Goal: Check status: Check status

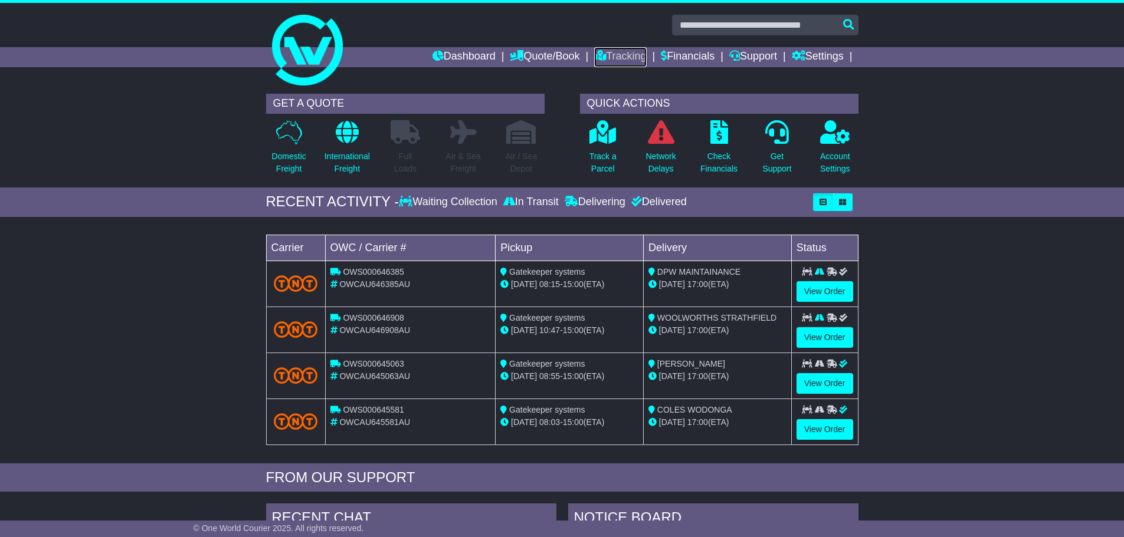
click at [616, 60] on link "Tracking" at bounding box center [620, 57] width 52 height 20
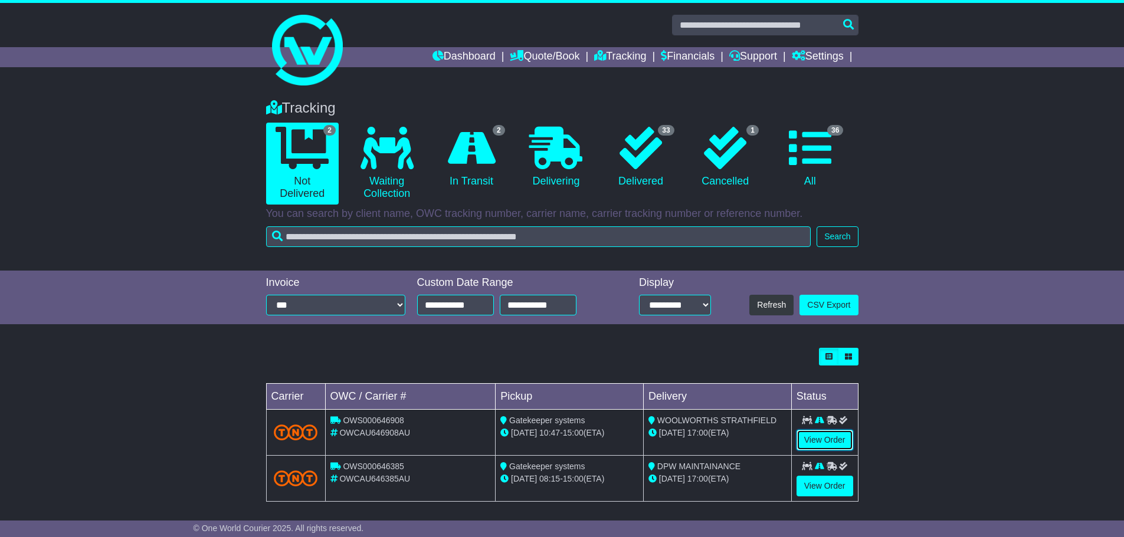
click at [818, 438] on link "View Order" at bounding box center [824, 440] width 57 height 21
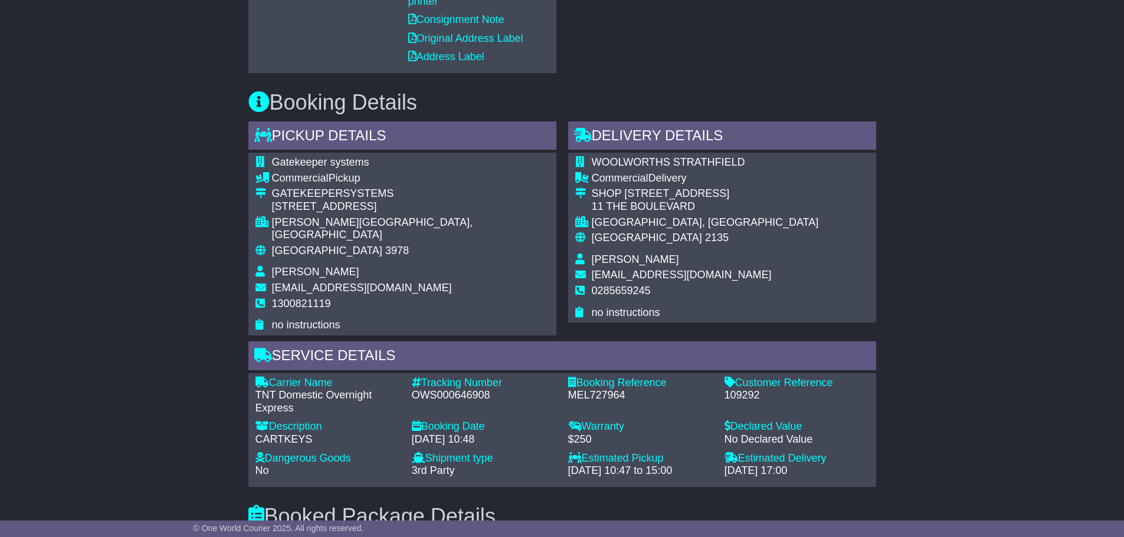
scroll to position [590, 0]
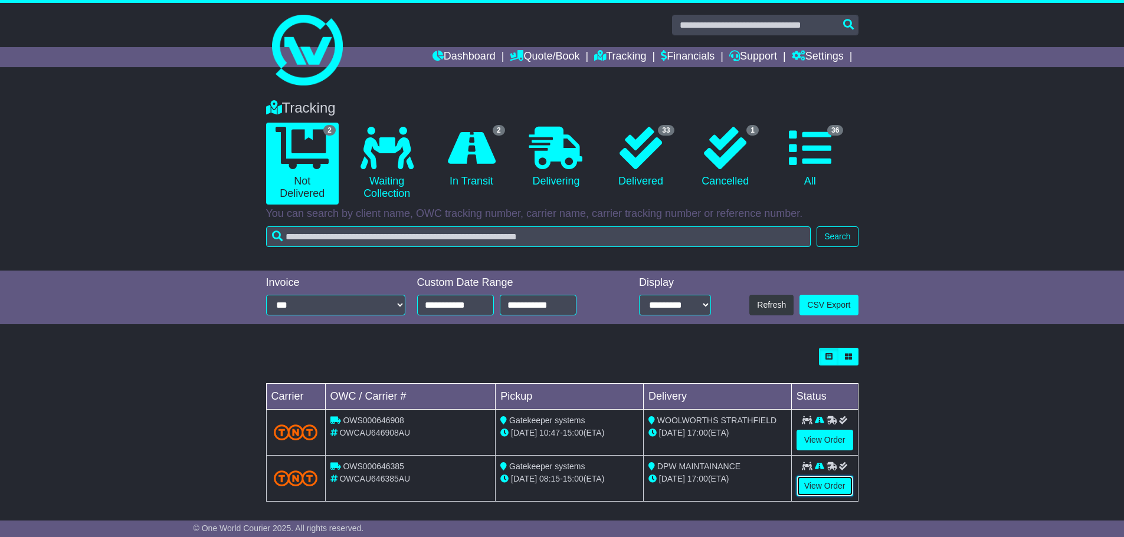
click at [812, 483] on link "View Order" at bounding box center [824, 486] width 57 height 21
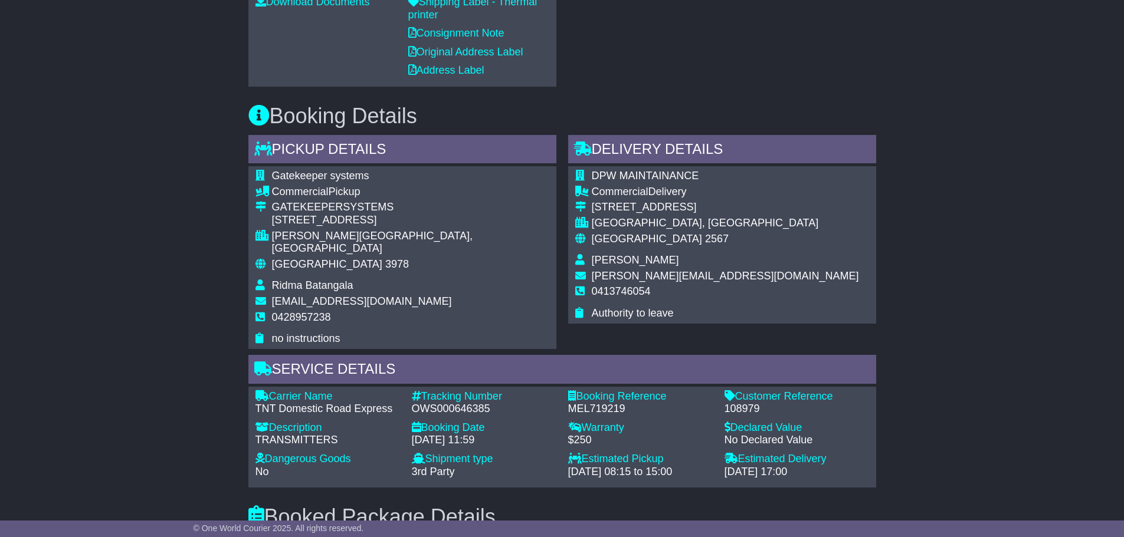
scroll to position [531, 0]
